Goal: Transaction & Acquisition: Purchase product/service

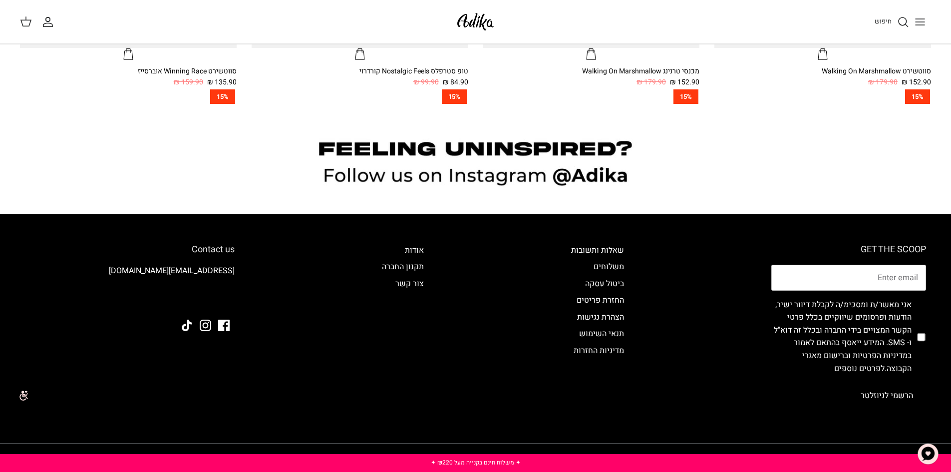
scroll to position [1094, 0]
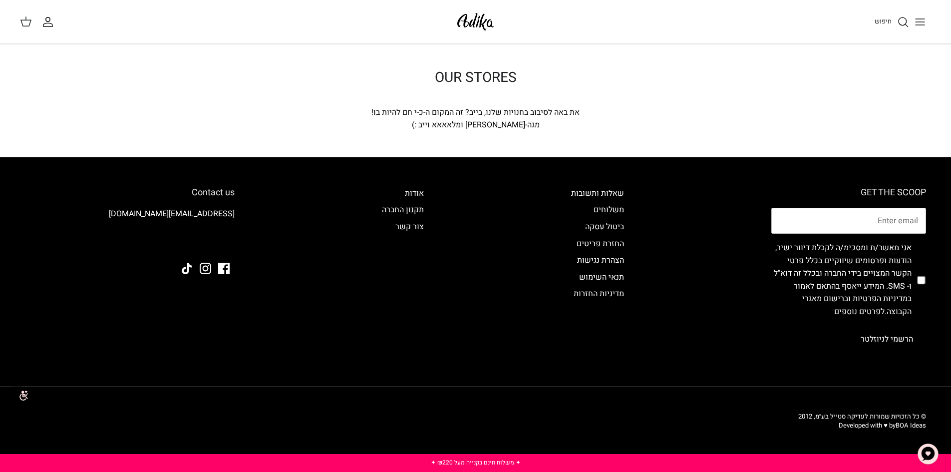
click at [439, 117] on div "את באה לסיבוב בחנויות שלנו, בייב? זה המקום ה-כ-י חם להיות בו!" at bounding box center [475, 112] width 359 height 13
click at [885, 21] on span "חיפוש" at bounding box center [882, 20] width 17 height 9
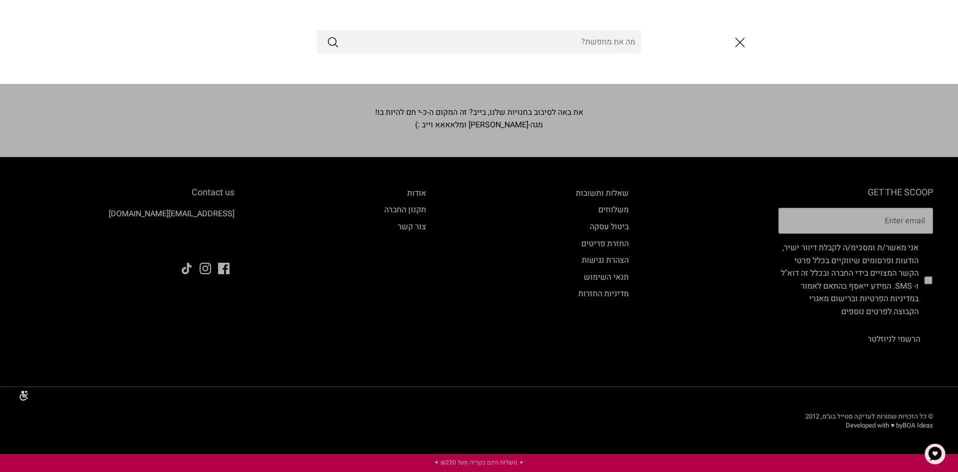
click at [581, 39] on input "Search Store" at bounding box center [479, 42] width 324 height 24
paste input "דגמ"ח"
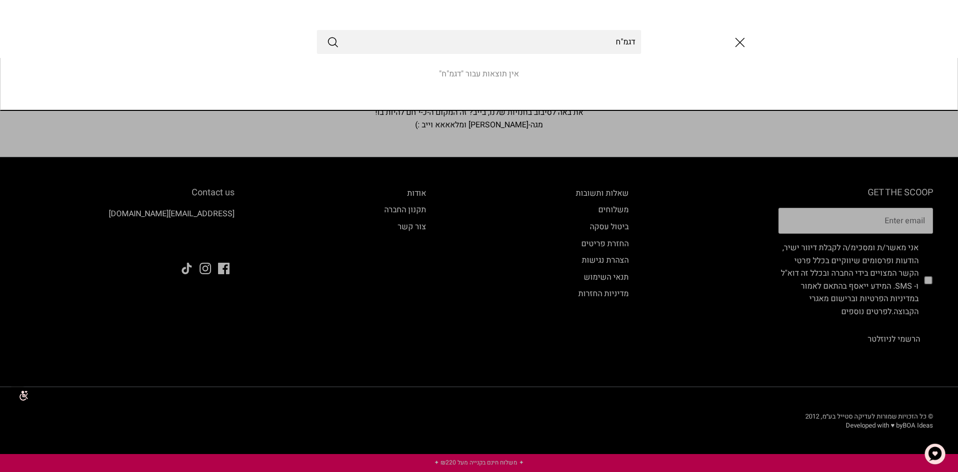
type input "דגמ"ח"
click at [327, 35] on button "Submit" at bounding box center [333, 41] width 12 height 13
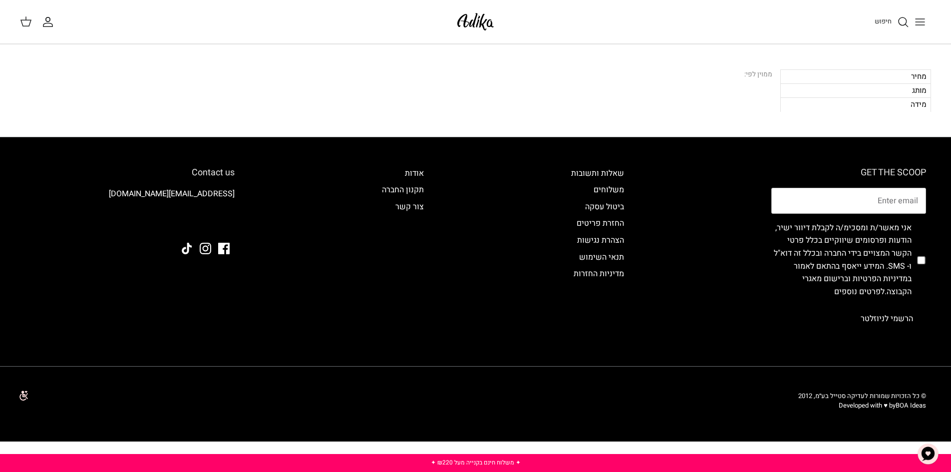
click at [902, 86] on div "מותג" at bounding box center [855, 90] width 151 height 14
drag, startPoint x: 835, startPoint y: 114, endPoint x: 826, endPoint y: 118, distance: 10.3
click at [832, 117] on div "Search דגמ"ח סינון Right 0 מוצרים סידור לפי Relevance Down Relevance מחיר, נמוך…" at bounding box center [475, 90] width 951 height 92
click at [767, 74] on div "ממוין לפי:" at bounding box center [758, 74] width 28 height 11
